Goal: Transaction & Acquisition: Subscribe to service/newsletter

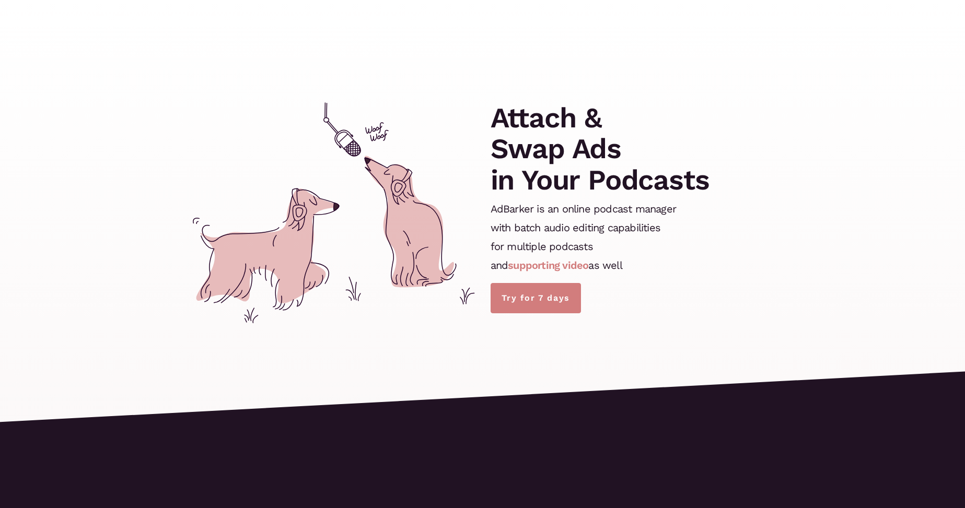
scroll to position [2198, 0]
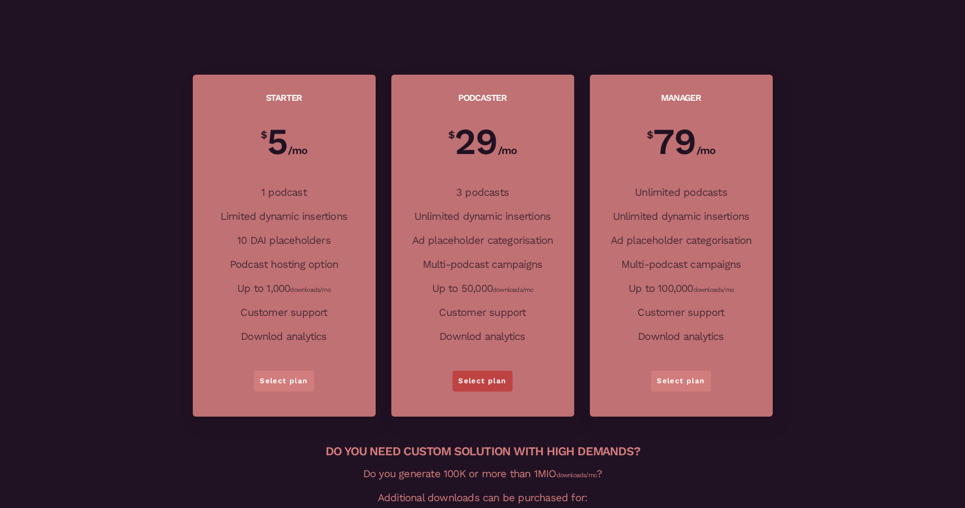
click at [479, 384] on link "Select plan" at bounding box center [482, 381] width 60 height 21
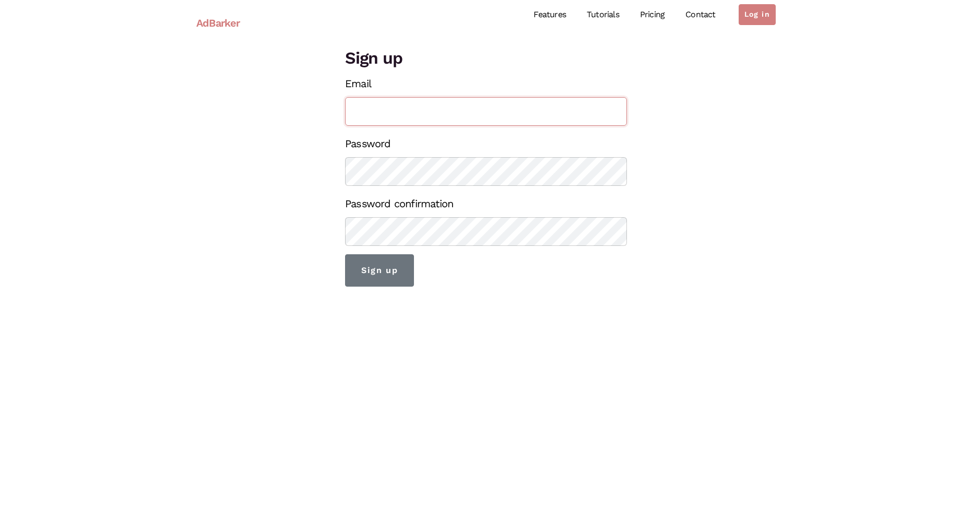
paste input "totalunknowntechnolivesets@outlook.it"
type input "totalunknowntechnolivesets@outlook.it"
click at [386, 283] on input "Sign up" at bounding box center [379, 270] width 69 height 32
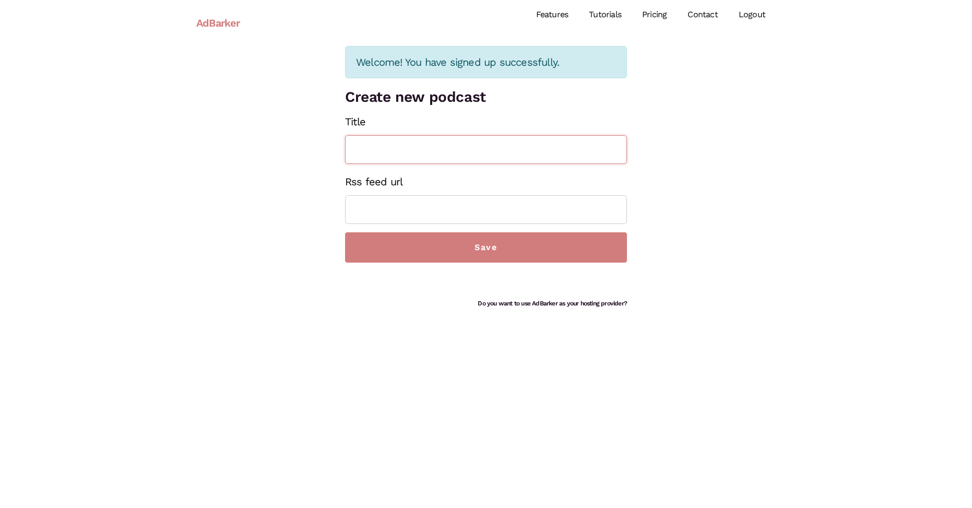
click at [450, 151] on input "Title" at bounding box center [486, 149] width 282 height 29
type input "Techno Unknown"
click at [464, 212] on input "Rss feed url" at bounding box center [486, 209] width 282 height 29
paste input "https://media.rss.com/total-unknown-techno-live-sets/feed.xml"
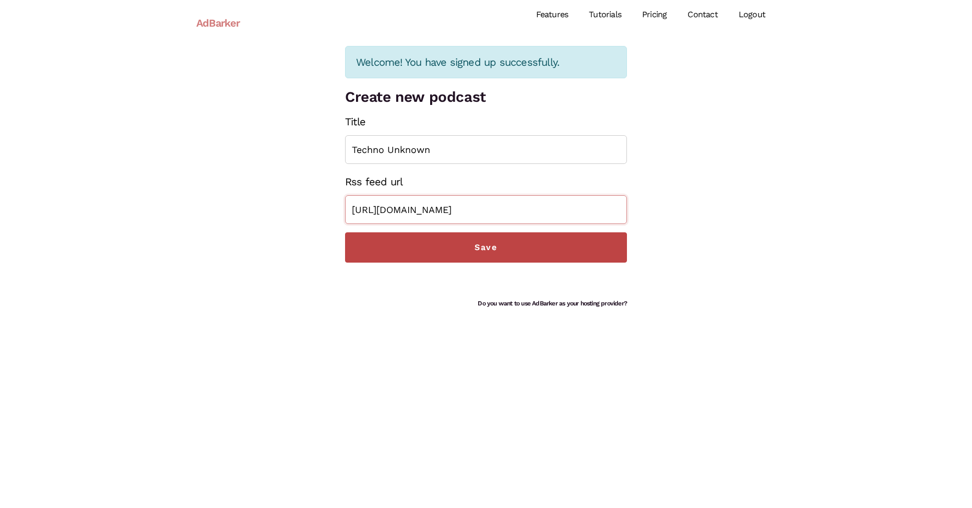
type input "https://media.rss.com/total-unknown-techno-live-sets/feed.xml"
click at [482, 240] on input "Save" at bounding box center [486, 247] width 282 height 30
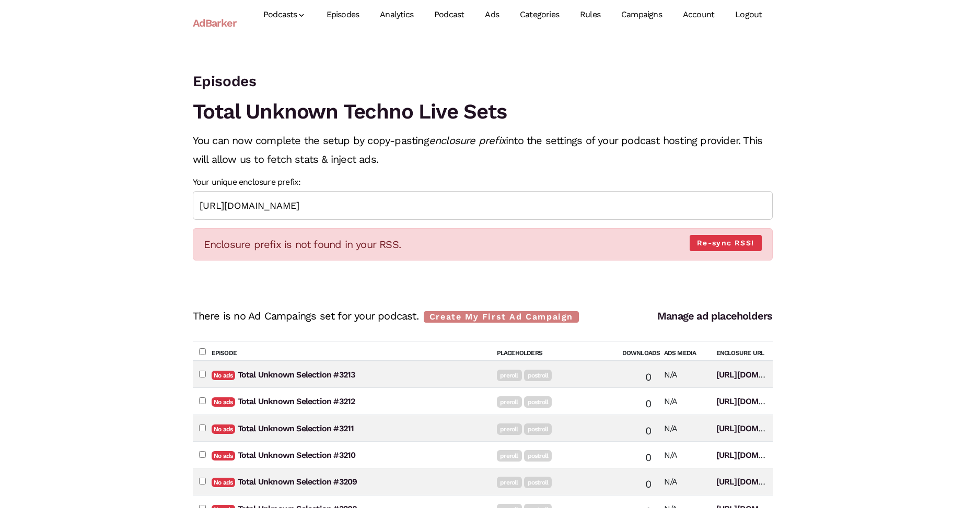
click at [692, 15] on link "Account" at bounding box center [698, 15] width 52 height 46
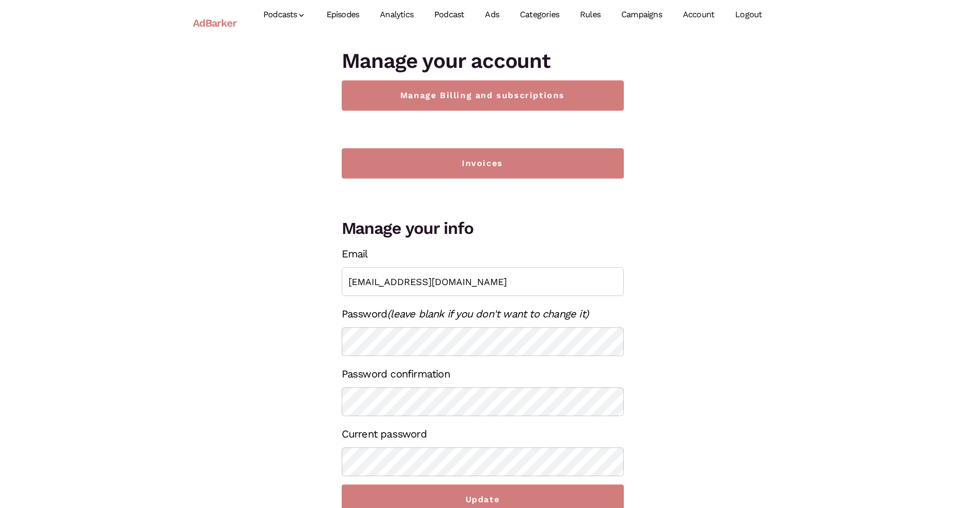
click at [694, 16] on link "Account" at bounding box center [698, 15] width 52 height 46
click at [498, 11] on link "Ads" at bounding box center [491, 15] width 35 height 46
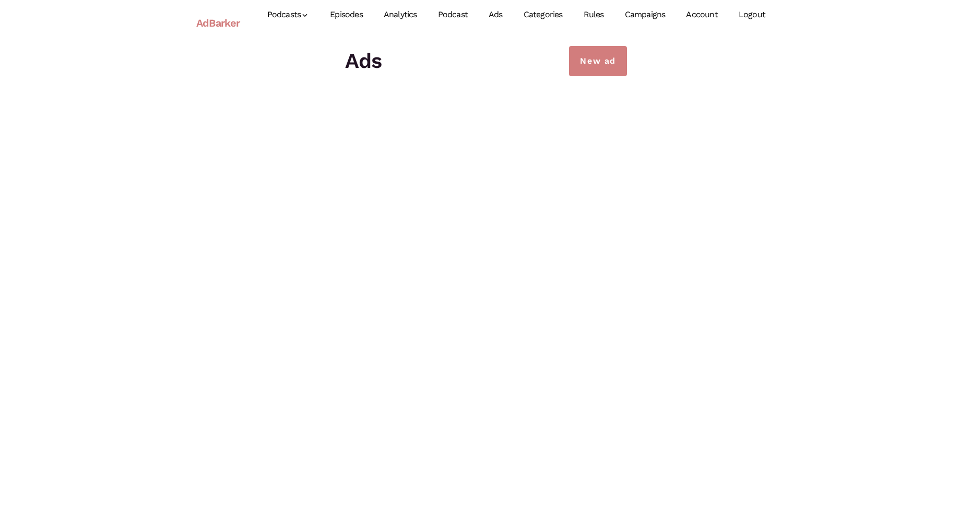
click at [415, 14] on link "Analytics" at bounding box center [400, 15] width 54 height 46
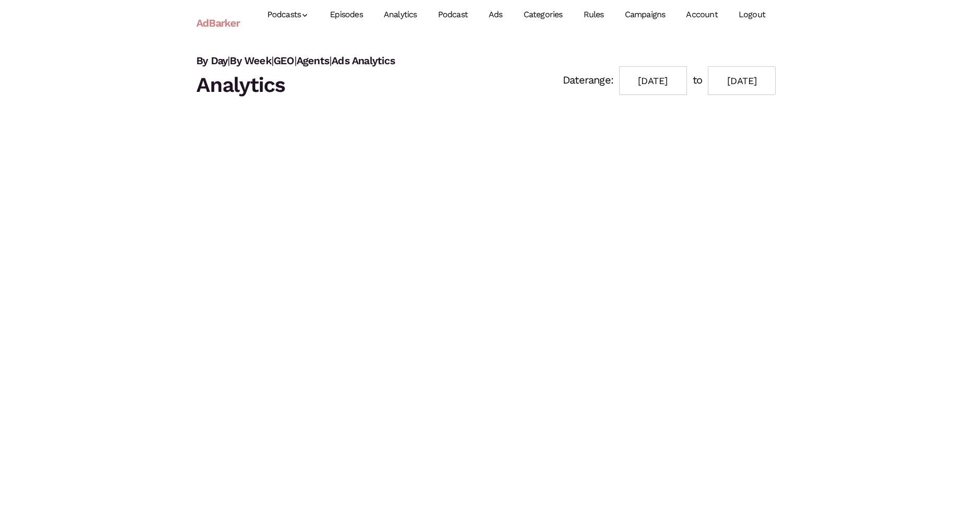
click at [358, 16] on link "Episodes" at bounding box center [347, 15] width 54 height 46
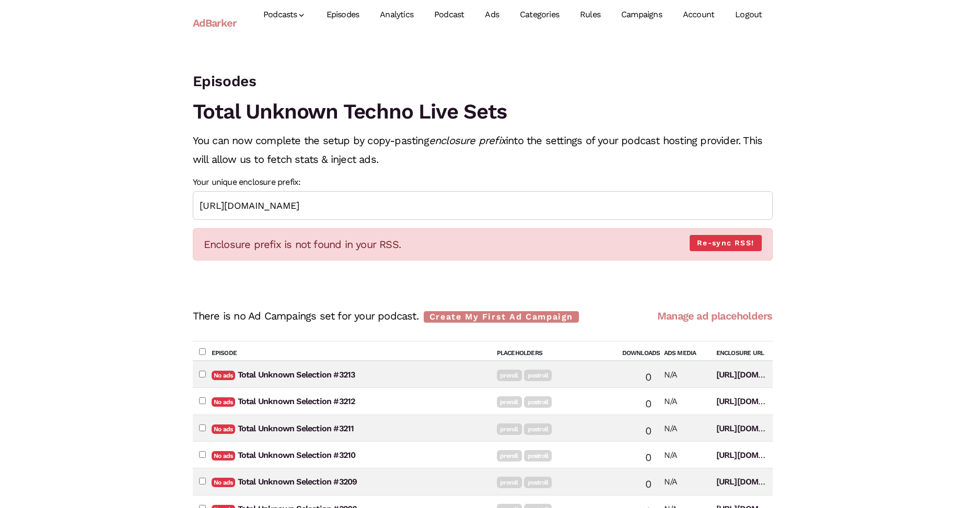
click at [664, 317] on link "Manage ad placeholders" at bounding box center [714, 316] width 115 height 13
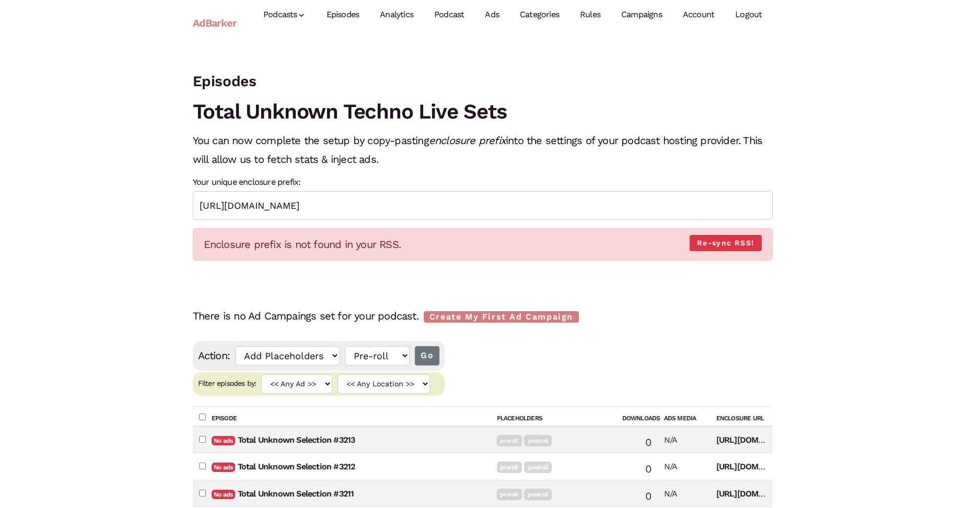
click at [489, 17] on link "Ads" at bounding box center [491, 15] width 35 height 46
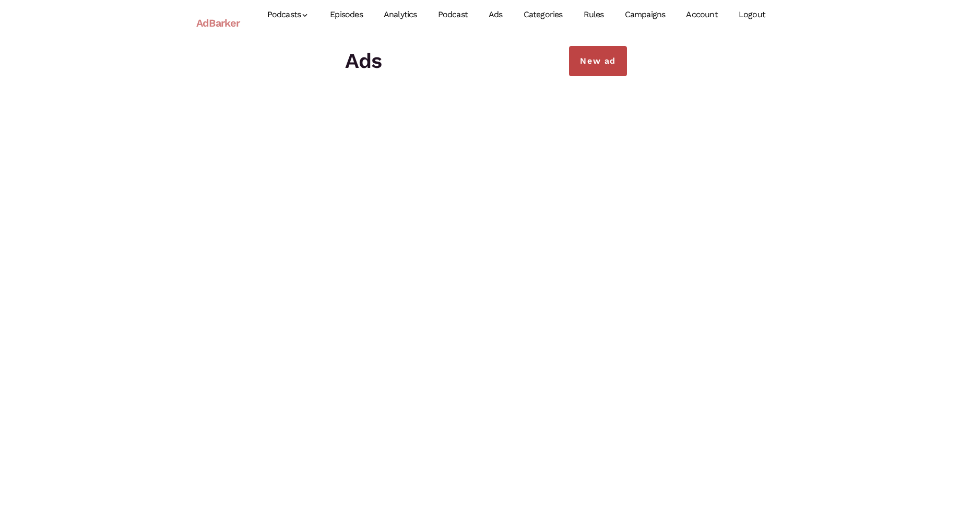
click at [610, 74] on link "New ad" at bounding box center [598, 61] width 58 height 30
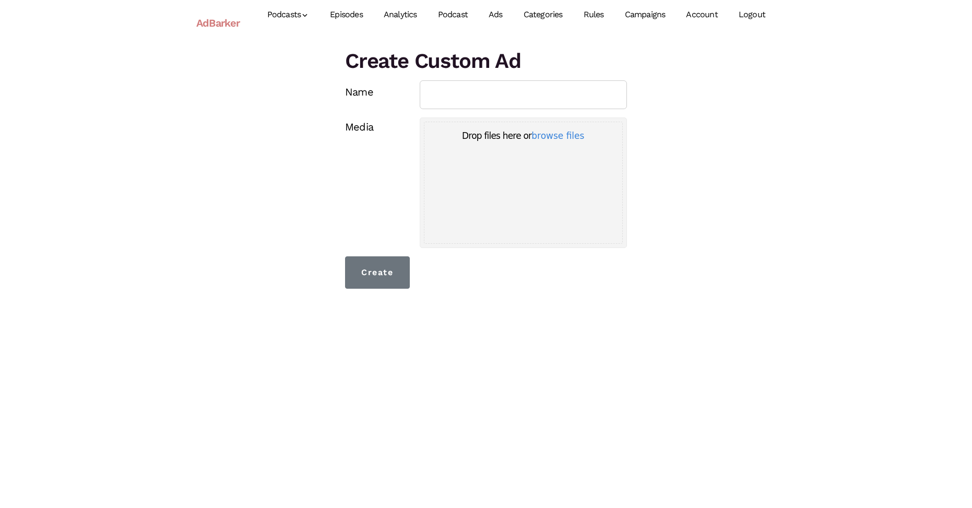
click at [553, 15] on link "Categories" at bounding box center [543, 15] width 60 height 46
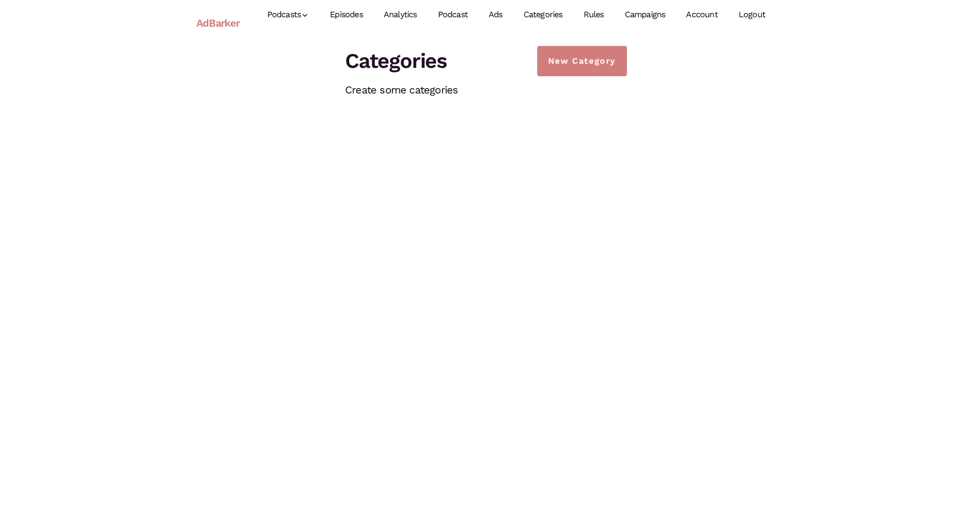
click at [631, 14] on link "Campaigns" at bounding box center [646, 15] width 62 height 46
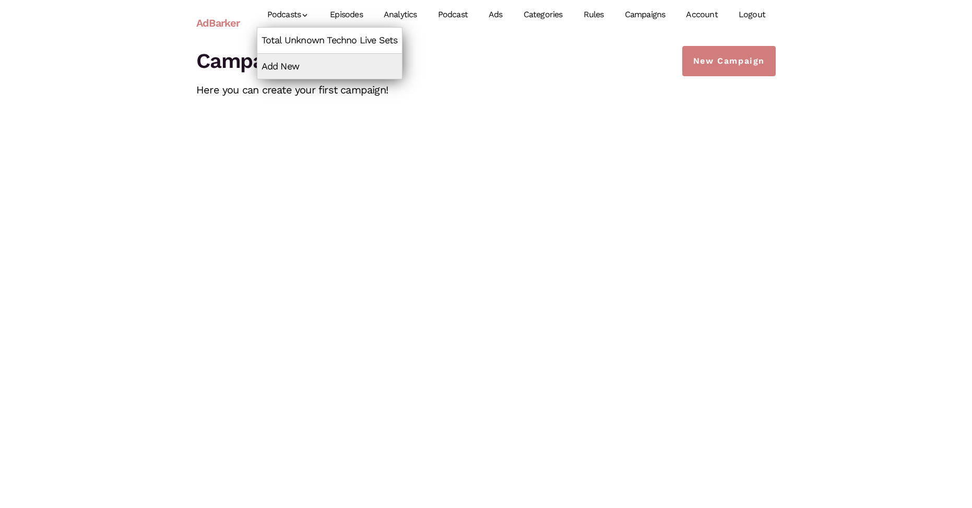
click at [303, 36] on link "Total Unknown Techno Live Sets" at bounding box center [329, 40] width 145 height 25
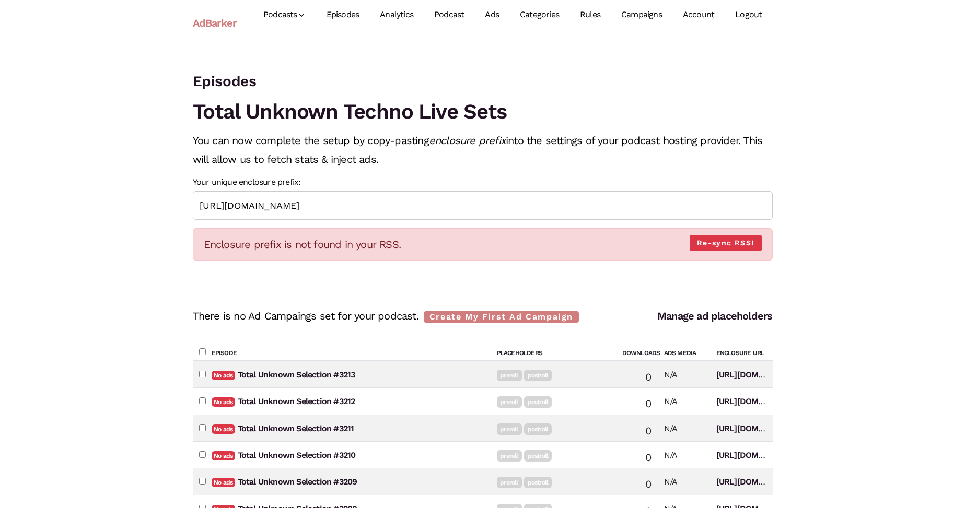
click at [706, 13] on link "Account" at bounding box center [698, 15] width 52 height 46
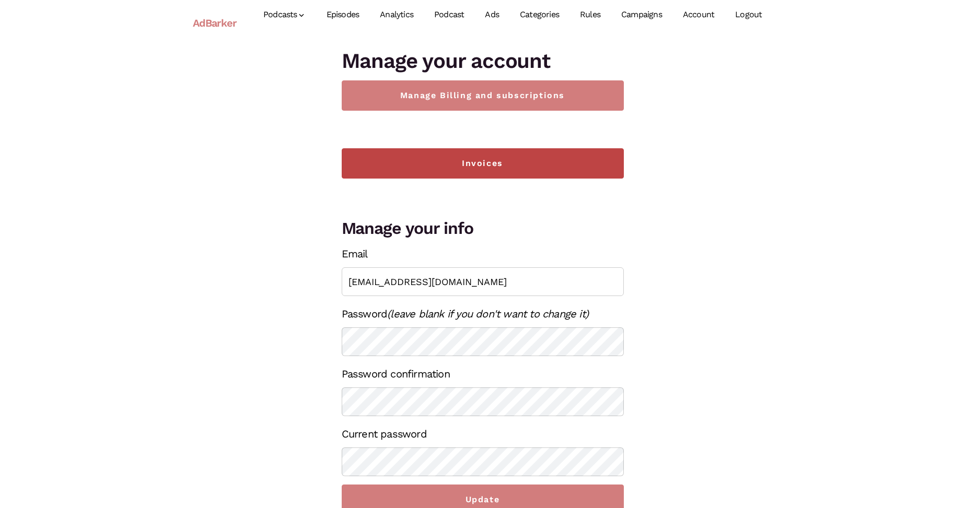
click at [490, 165] on link "Invoices" at bounding box center [483, 163] width 282 height 30
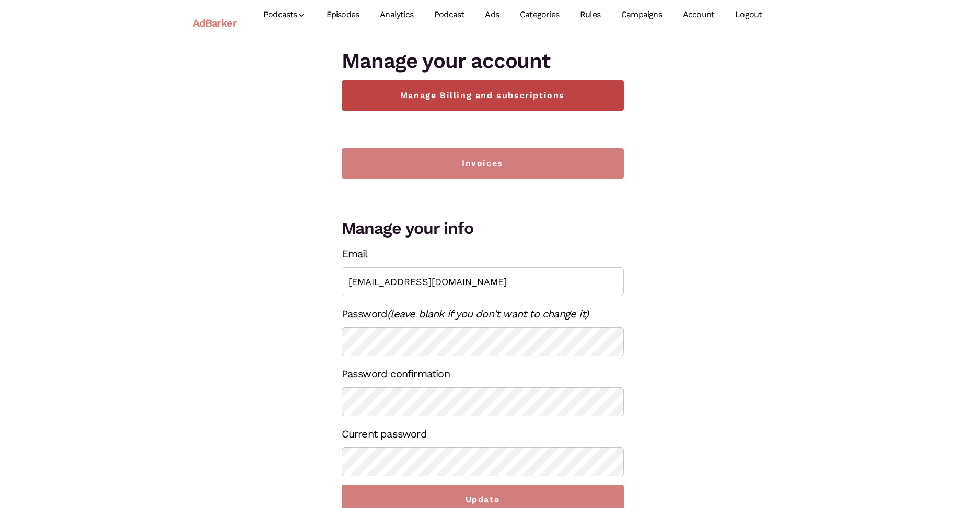
click at [438, 93] on link "Manage Billing and subscriptions" at bounding box center [483, 95] width 282 height 30
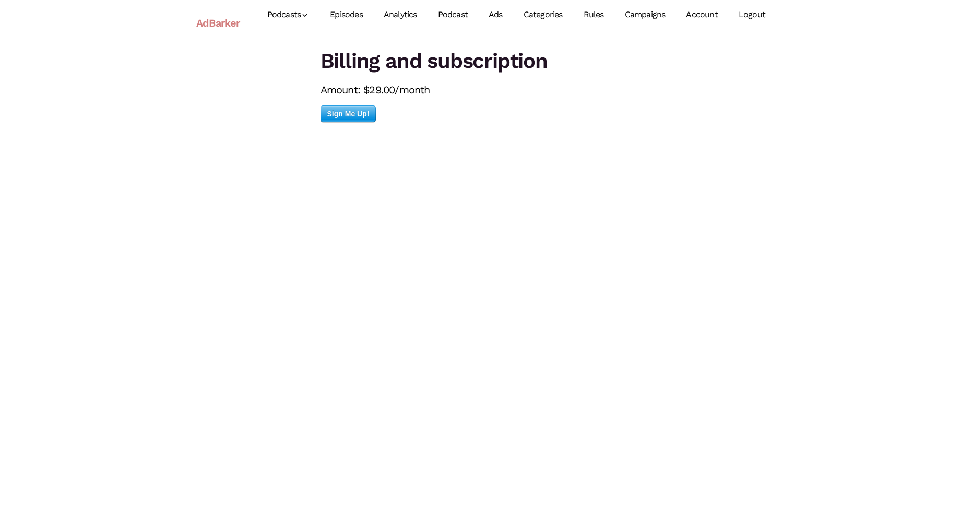
click at [348, 116] on span "Sign Me Up!" at bounding box center [348, 114] width 55 height 16
click at [603, 13] on link "Rules" at bounding box center [593, 15] width 41 height 46
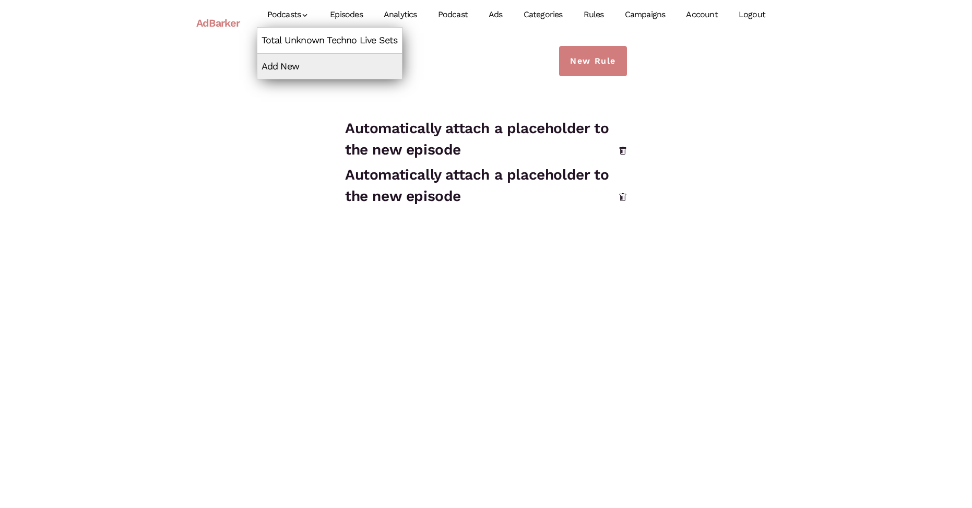
click at [299, 40] on link "Total Unknown Techno Live Sets" at bounding box center [329, 40] width 145 height 25
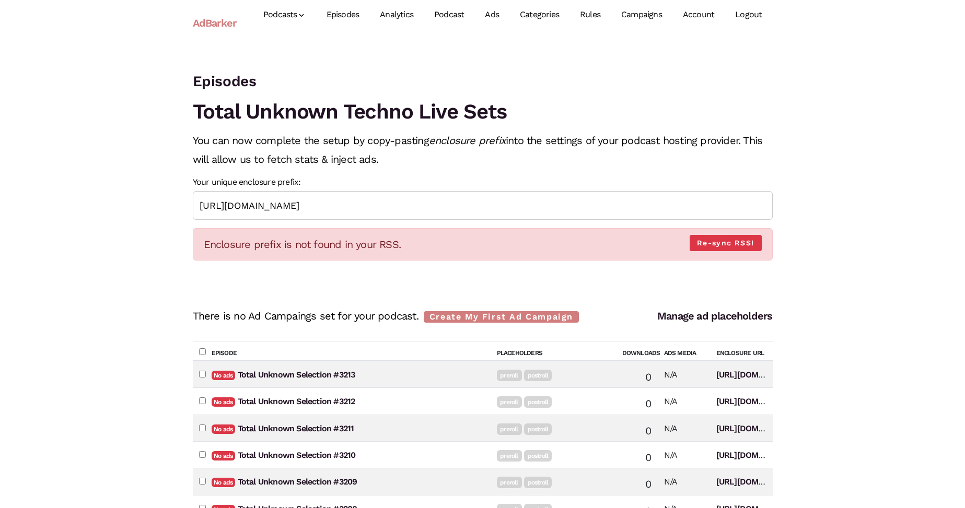
drag, startPoint x: 207, startPoint y: 245, endPoint x: 401, endPoint y: 245, distance: 194.3
click at [401, 245] on div "Enclosure prefix is not found in your RSS. Re-sync RSS!" at bounding box center [483, 244] width 580 height 32
drag, startPoint x: 193, startPoint y: 139, endPoint x: 434, endPoint y: 163, distance: 242.5
click at [434, 163] on p "You can now complete the setup by copy-pasting enclosure prefix into the settin…" at bounding box center [483, 150] width 580 height 38
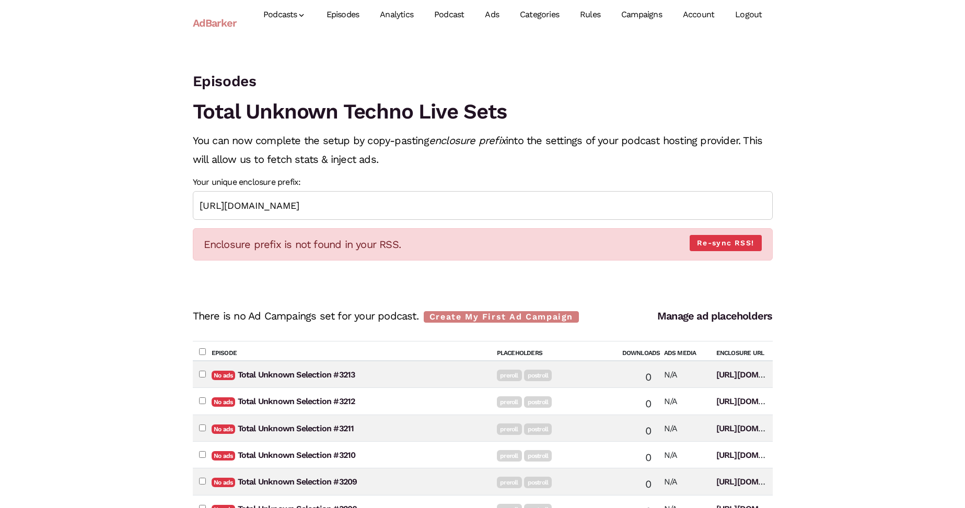
drag, startPoint x: 212, startPoint y: 23, endPoint x: 232, endPoint y: 19, distance: 20.8
click at [212, 23] on link "AdBarker" at bounding box center [215, 23] width 44 height 24
click at [710, 13] on link "Account" at bounding box center [698, 15] width 52 height 46
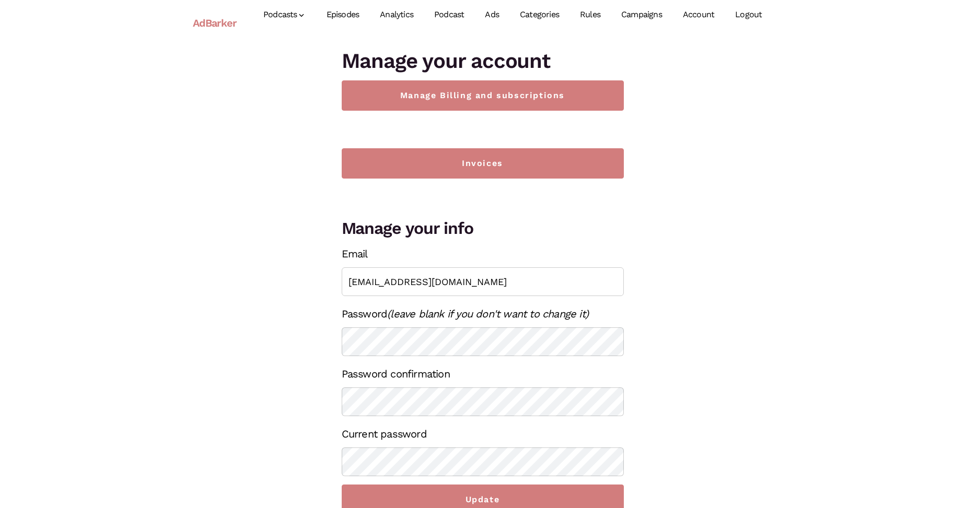
click at [697, 11] on link "Account" at bounding box center [698, 15] width 52 height 46
click at [698, 11] on link "Account" at bounding box center [698, 15] width 52 height 46
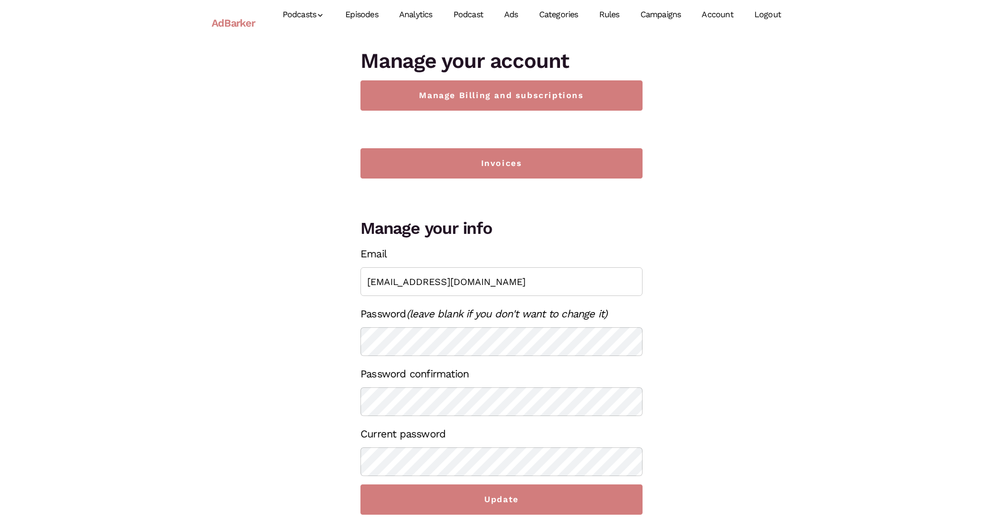
click at [352, 13] on link "Episodes" at bounding box center [362, 15] width 54 height 46
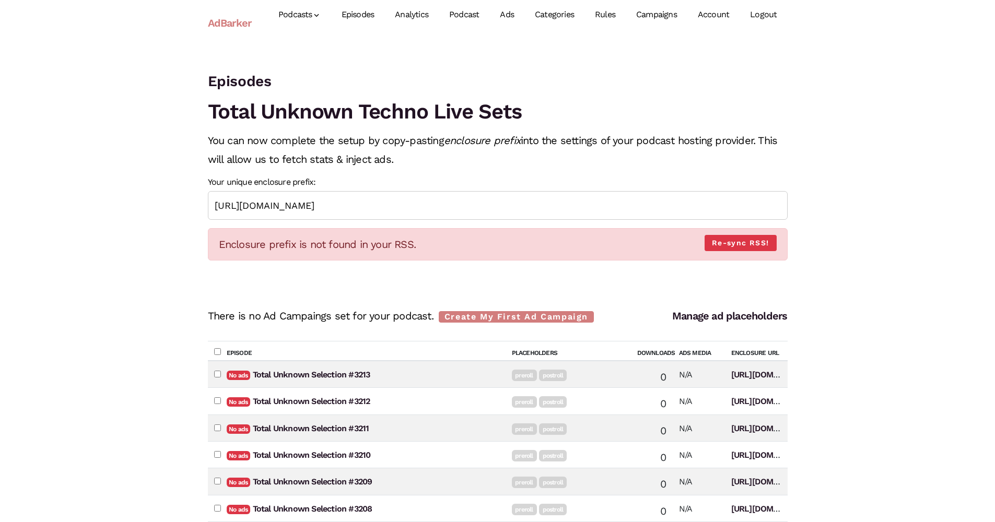
click at [234, 20] on link "AdBarker" at bounding box center [230, 23] width 44 height 24
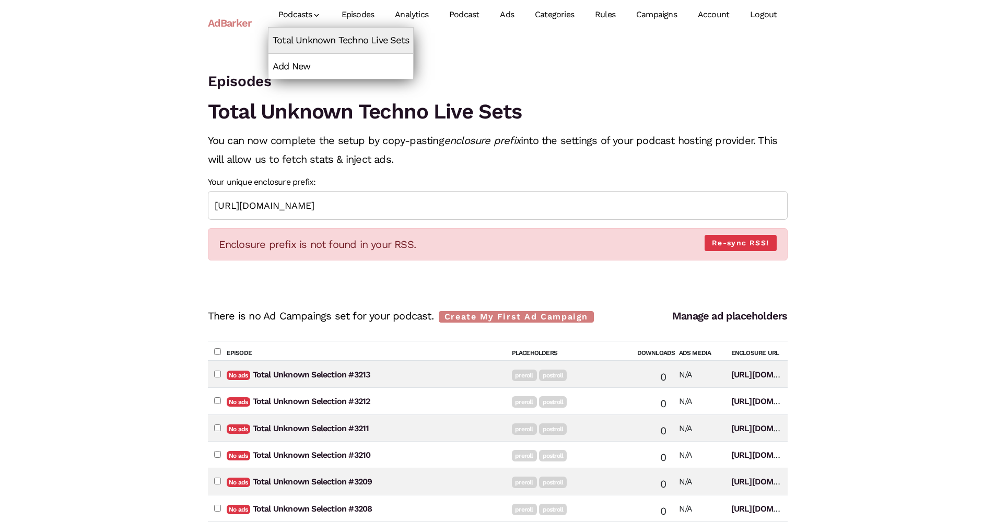
click at [301, 70] on link "Add New" at bounding box center [340, 66] width 145 height 25
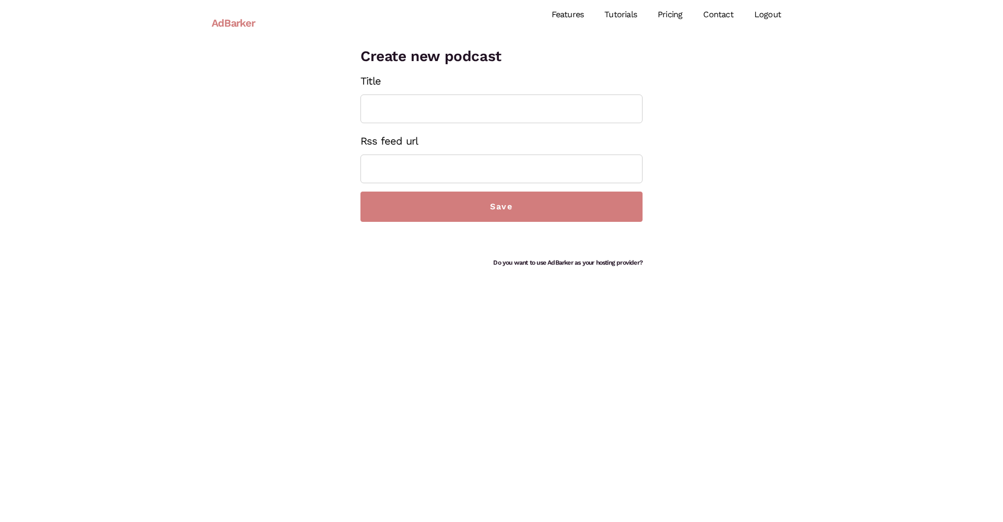
click at [229, 25] on link "AdBarker" at bounding box center [234, 23] width 44 height 24
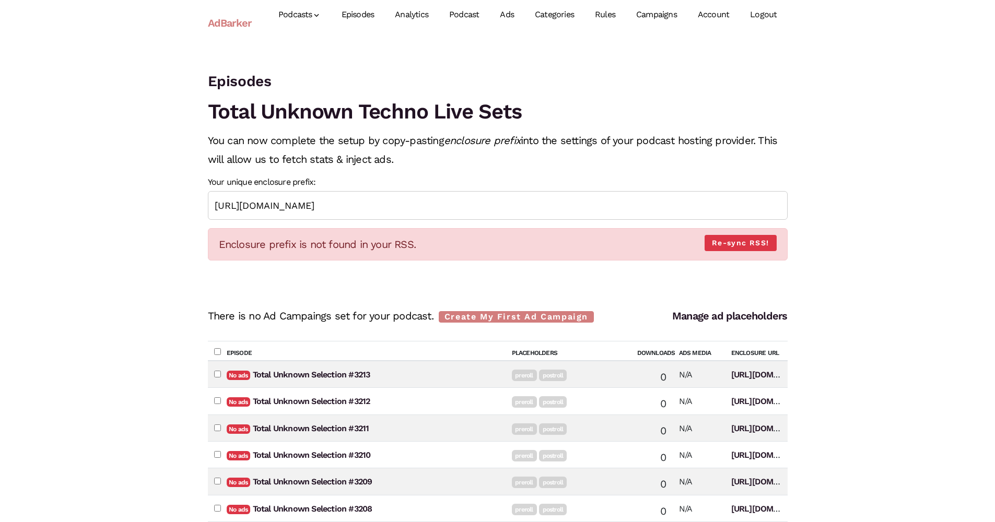
click at [366, 10] on link "Episodes" at bounding box center [358, 15] width 54 height 46
click at [410, 17] on link "Analytics" at bounding box center [411, 15] width 54 height 46
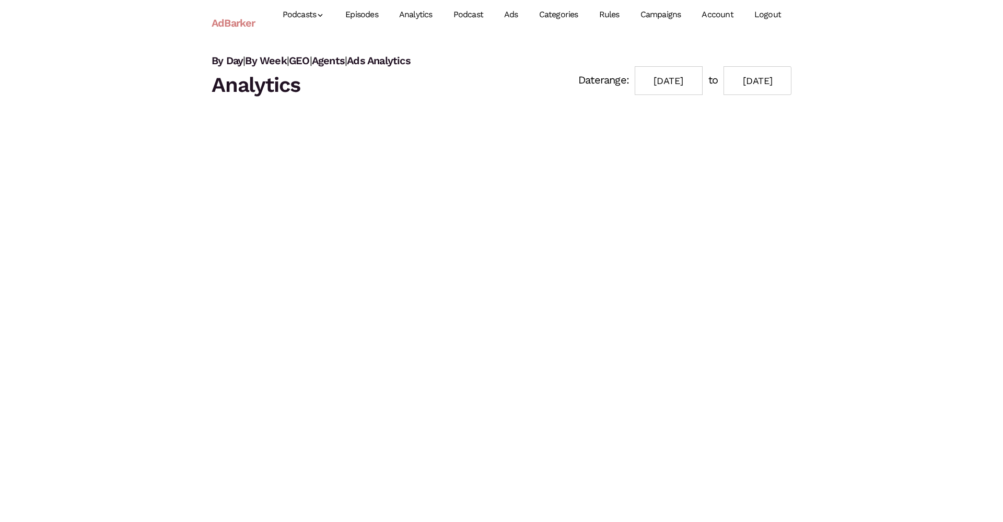
click at [483, 17] on link "Podcast" at bounding box center [468, 15] width 51 height 46
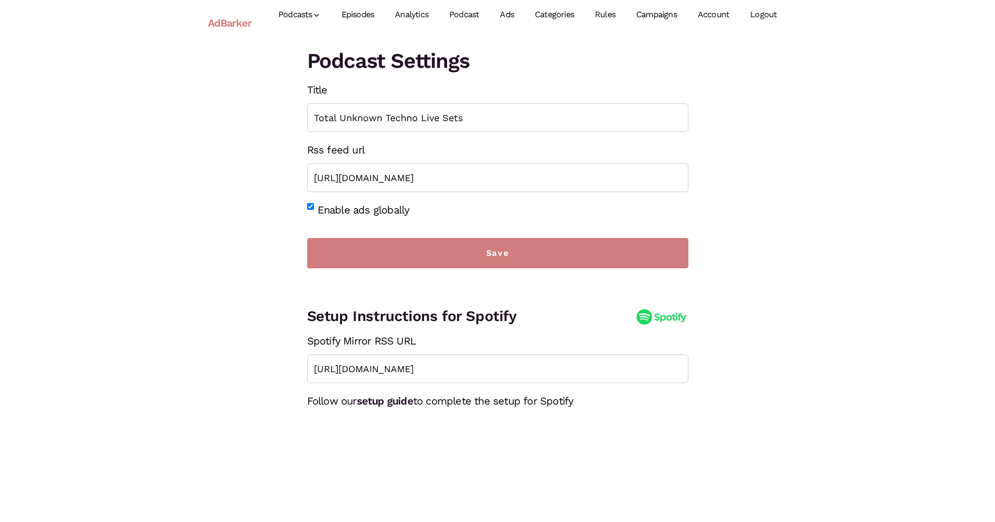
click at [312, 204] on input "Enable ads globally" at bounding box center [310, 206] width 7 height 7
click at [308, 206] on input "Enable ads globally" at bounding box center [310, 206] width 7 height 7
checkbox input "true"
click at [240, 21] on link "AdBarker" at bounding box center [230, 23] width 44 height 24
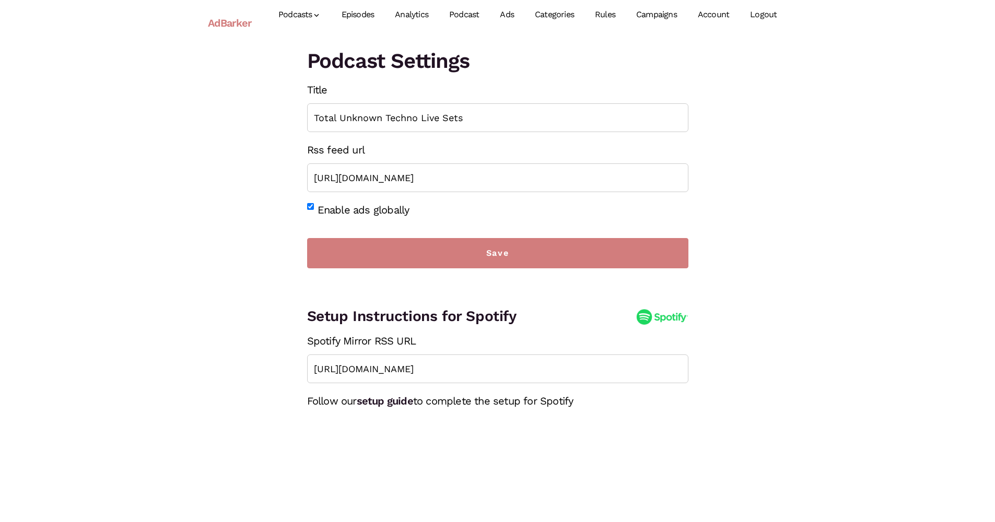
click at [240, 21] on link "AdBarker" at bounding box center [230, 23] width 44 height 24
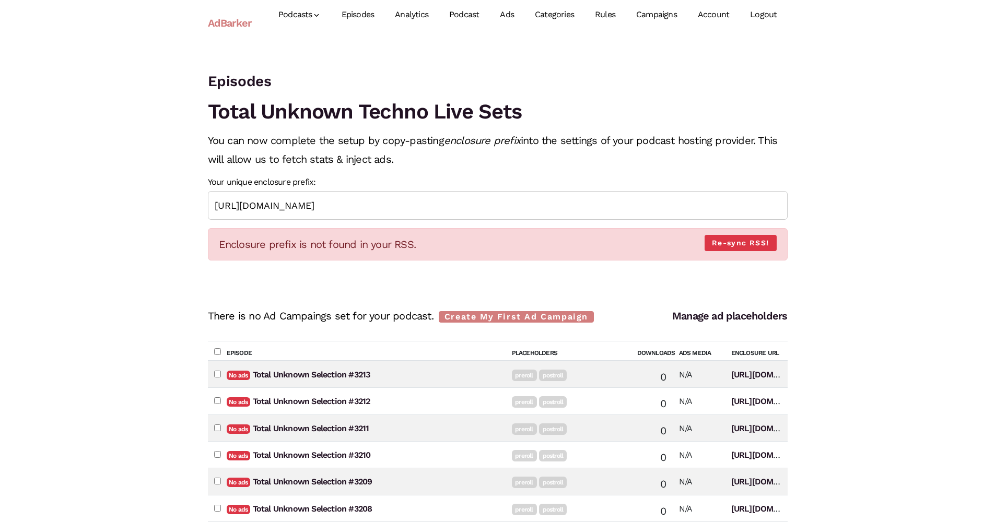
click at [371, 17] on link "Episodes" at bounding box center [358, 15] width 54 height 46
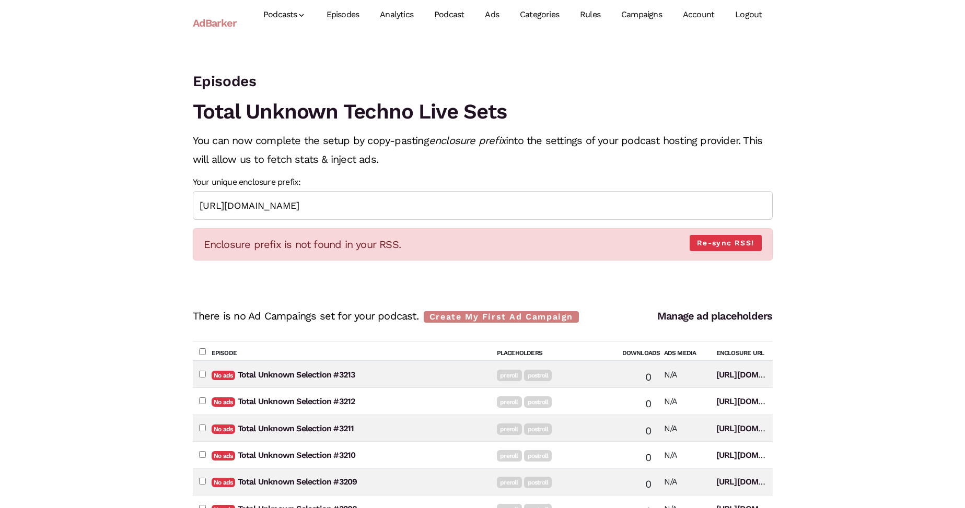
click at [596, 14] on link "Rules" at bounding box center [589, 15] width 41 height 46
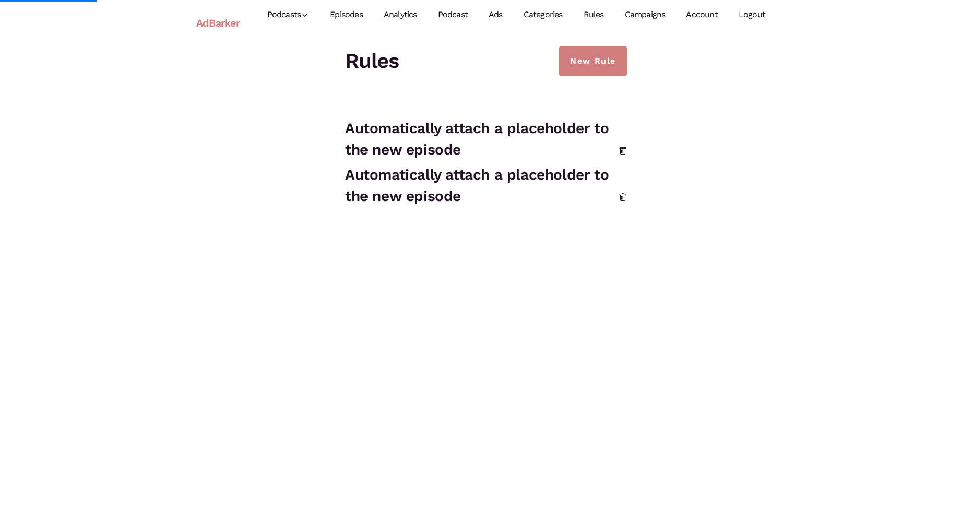
click at [567, 17] on link "Categories" at bounding box center [543, 15] width 60 height 46
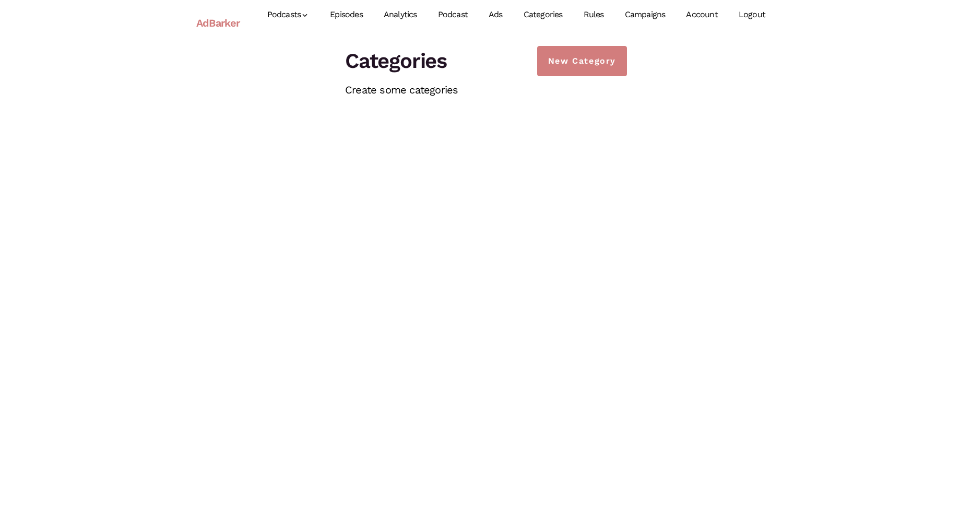
click at [502, 10] on link "Ads" at bounding box center [495, 15] width 35 height 46
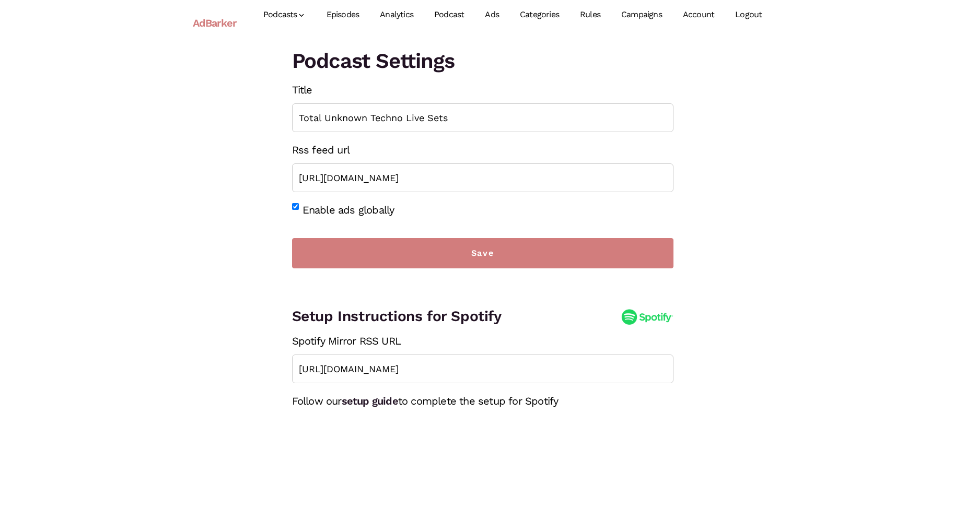
click at [391, 13] on link "Analytics" at bounding box center [396, 15] width 54 height 46
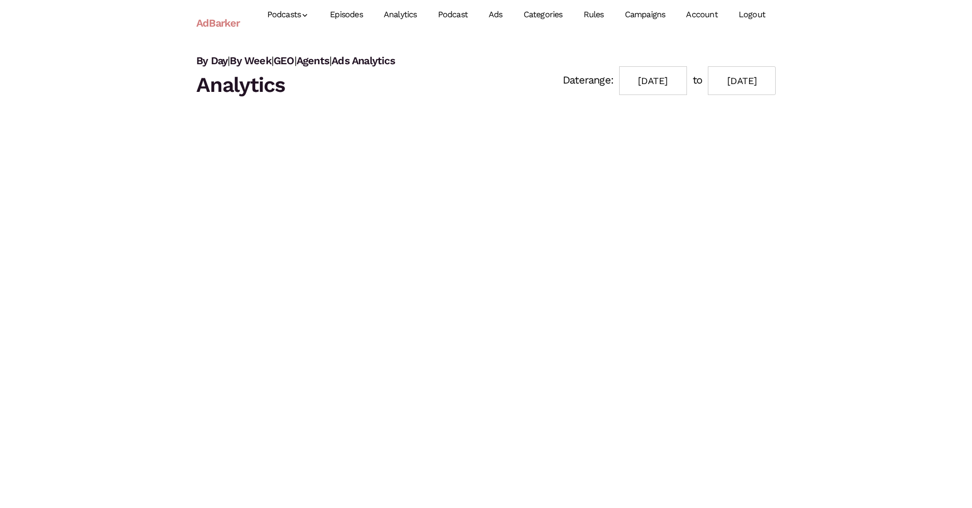
click at [283, 11] on link "Podcasts" at bounding box center [288, 15] width 63 height 46
click at [219, 18] on link "AdBarker" at bounding box center [218, 23] width 44 height 24
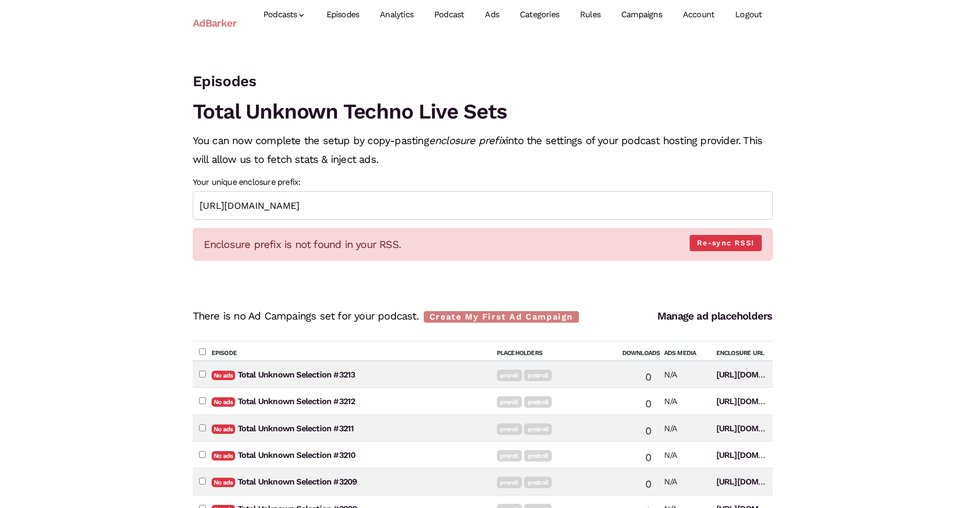
click at [712, 14] on link "Account" at bounding box center [698, 15] width 52 height 46
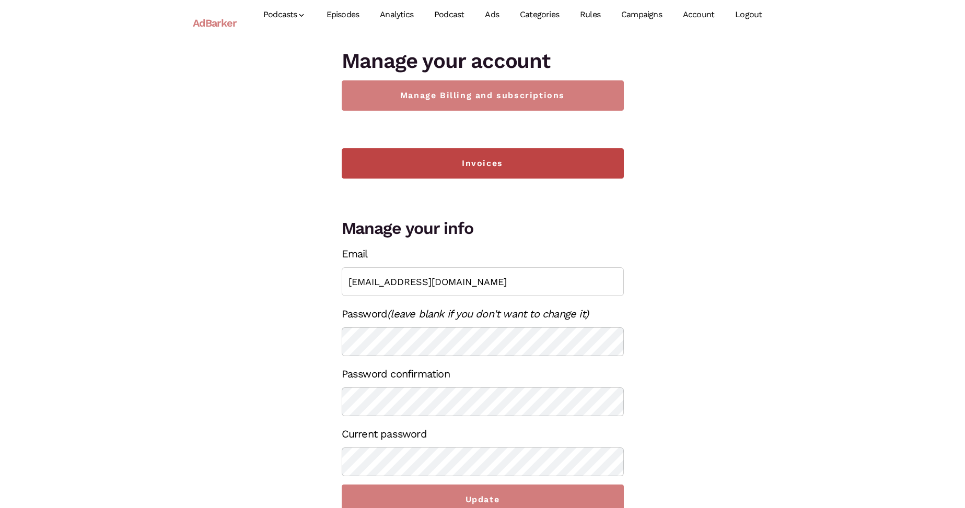
click at [508, 170] on link "Invoices" at bounding box center [483, 163] width 282 height 30
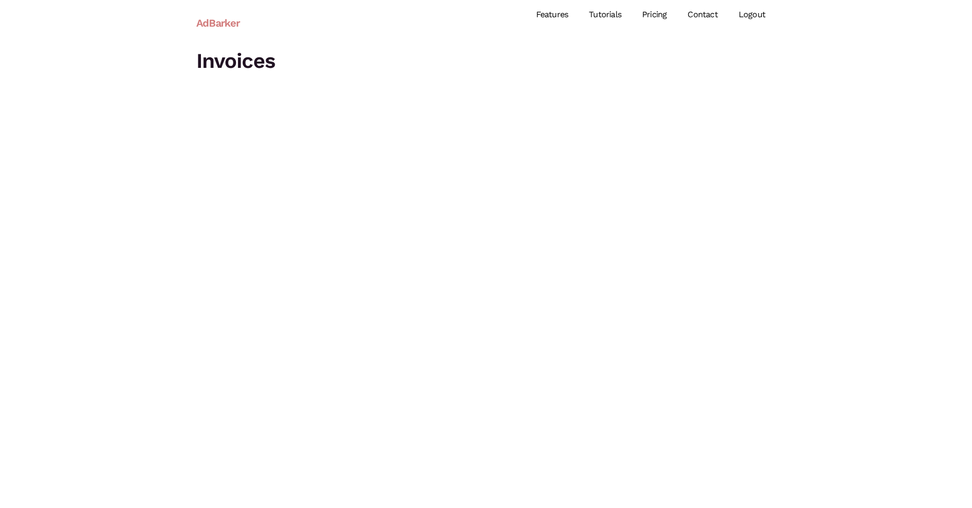
click at [664, 16] on link "Pricing" at bounding box center [654, 15] width 45 height 46
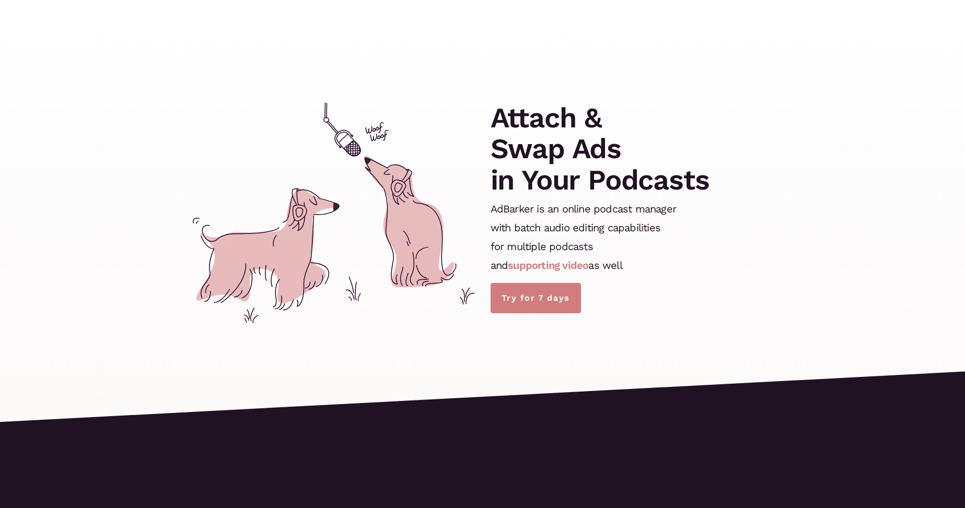
scroll to position [2198, 0]
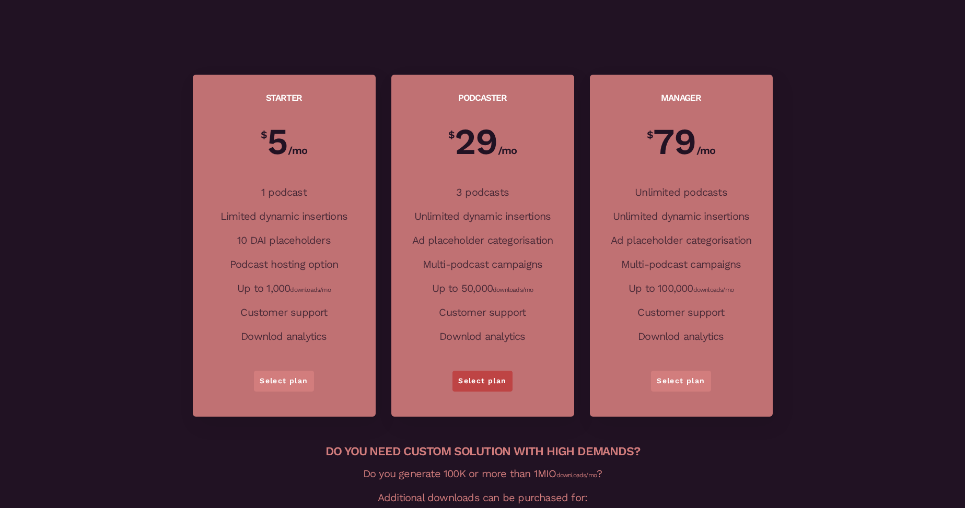
click at [486, 372] on link "Select plan" at bounding box center [482, 381] width 60 height 21
